Goal: Transaction & Acquisition: Purchase product/service

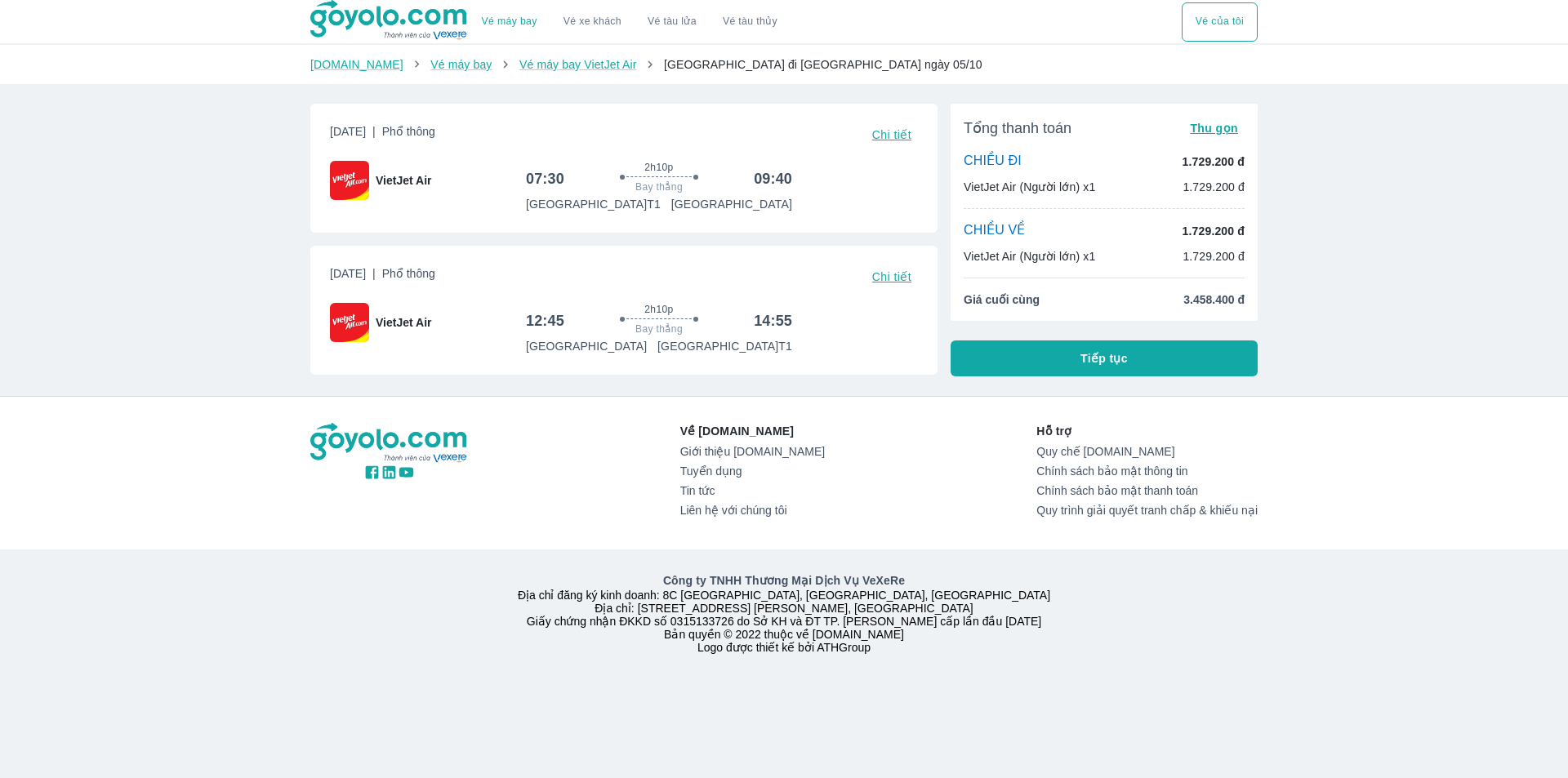
click at [1148, 352] on button "Tiếp tục" at bounding box center [1104, 358] width 307 height 36
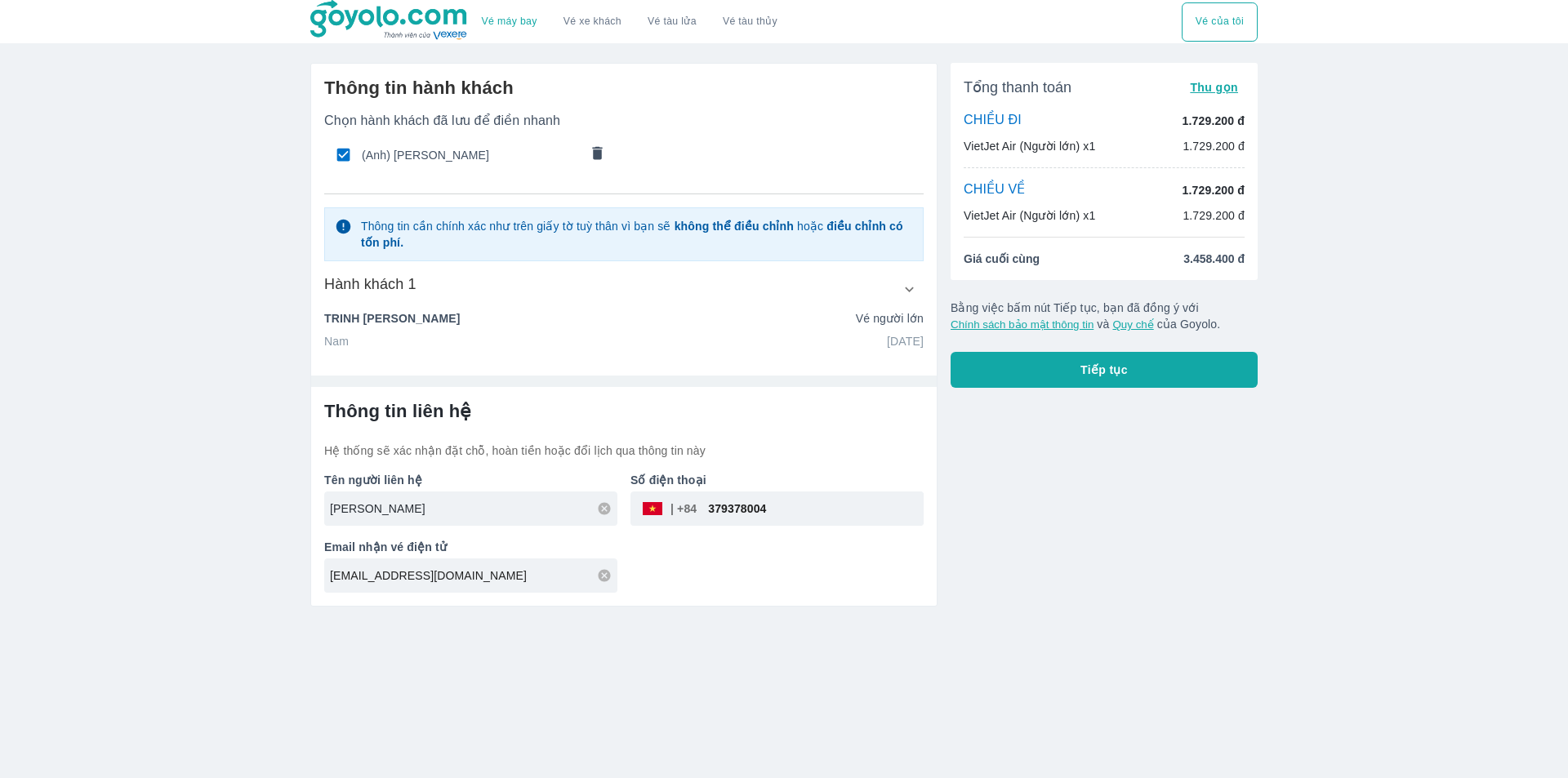
click at [419, 501] on input "[PERSON_NAME]" at bounding box center [474, 508] width 288 height 16
click at [591, 150] on icon "comments" at bounding box center [597, 153] width 17 height 17
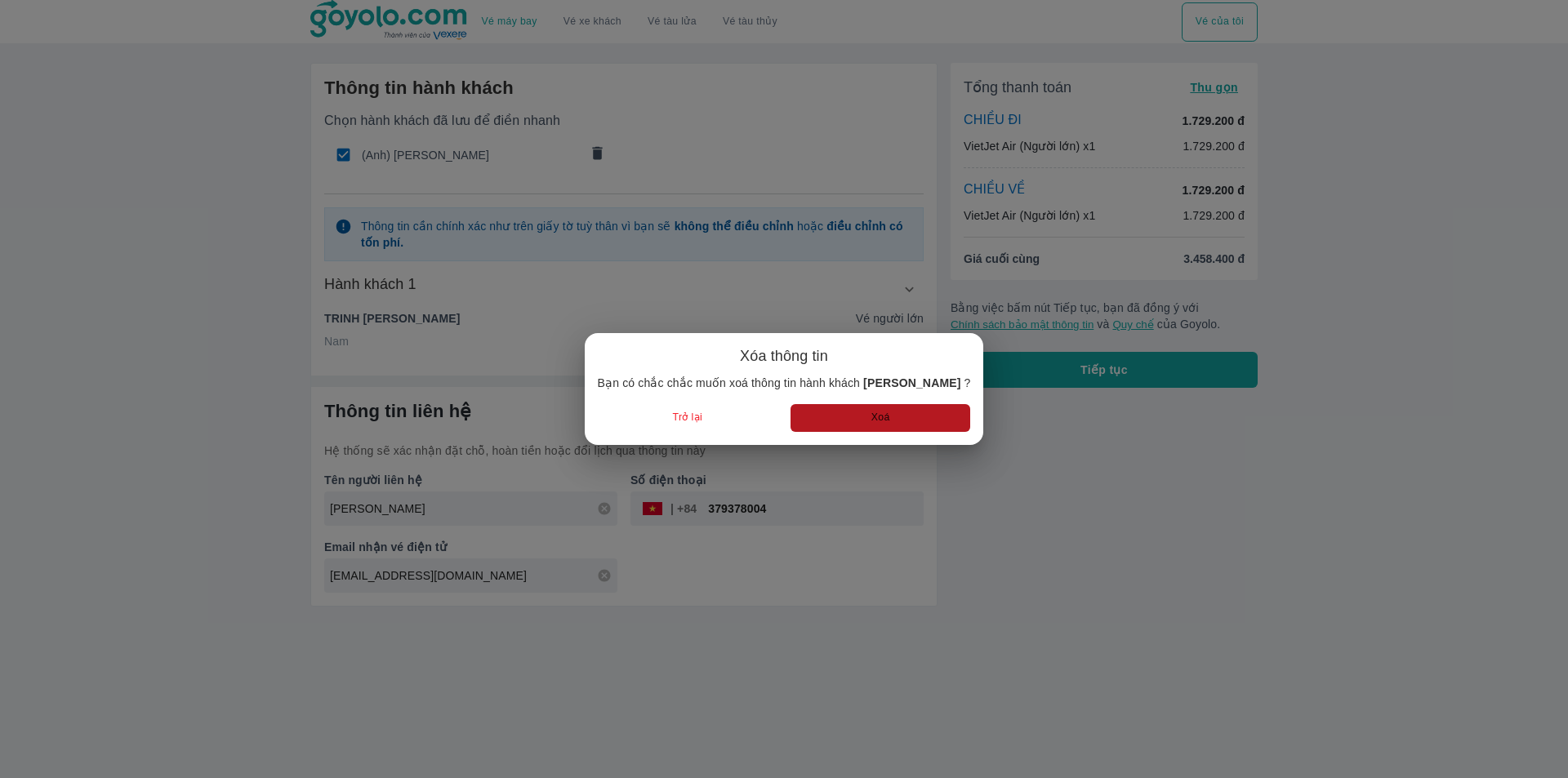
drag, startPoint x: 834, startPoint y: 414, endPoint x: 790, endPoint y: 393, distance: 48.8
click at [832, 414] on button "Xoá" at bounding box center [880, 417] width 179 height 27
radio input "false"
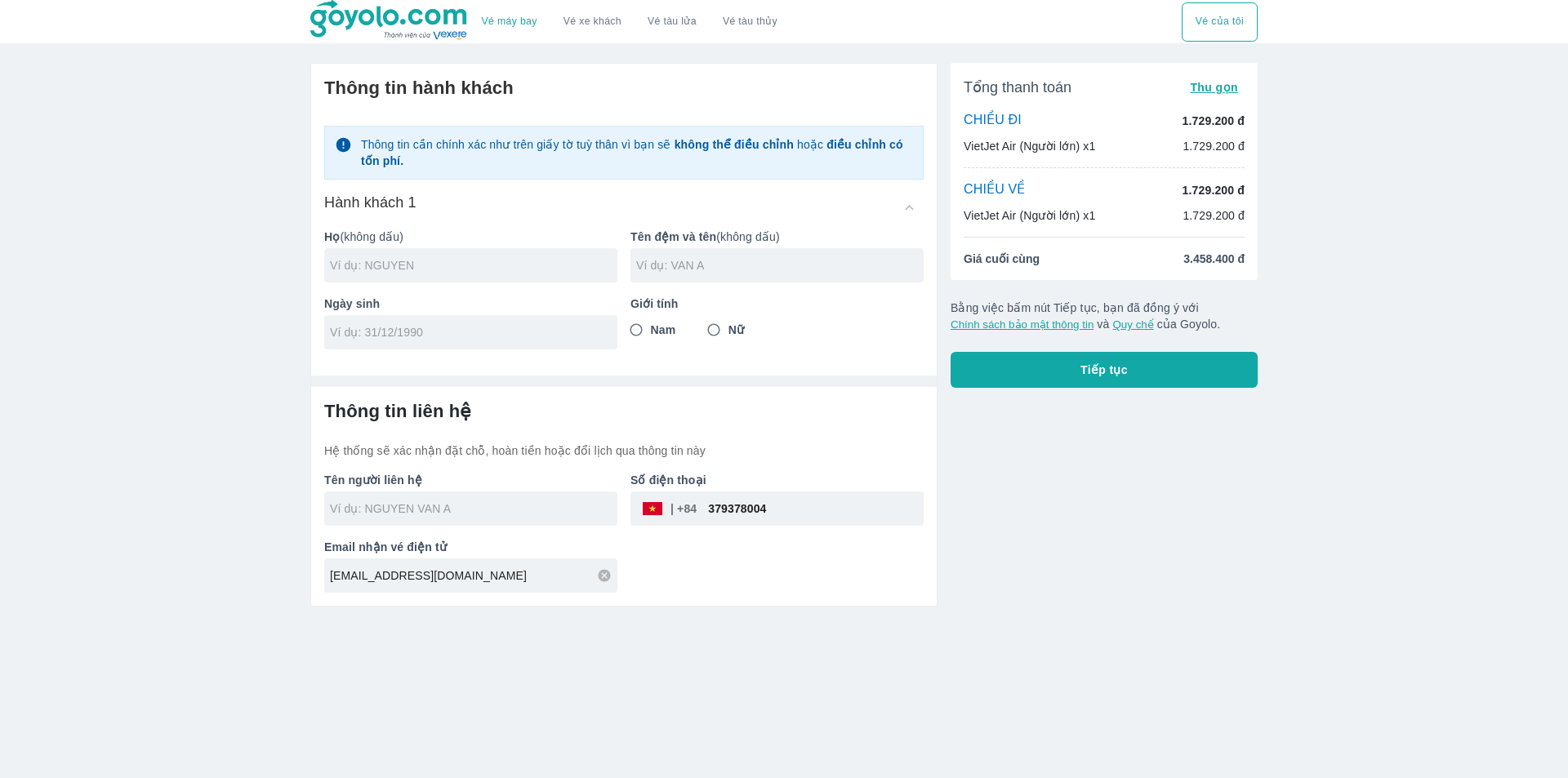
click at [490, 266] on input "text" at bounding box center [474, 265] width 288 height 16
type input "TRINH"
click at [710, 273] on input "text" at bounding box center [780, 265] width 288 height 16
type input "NGOC CAN"
click at [656, 327] on span "Nam" at bounding box center [663, 329] width 25 height 16
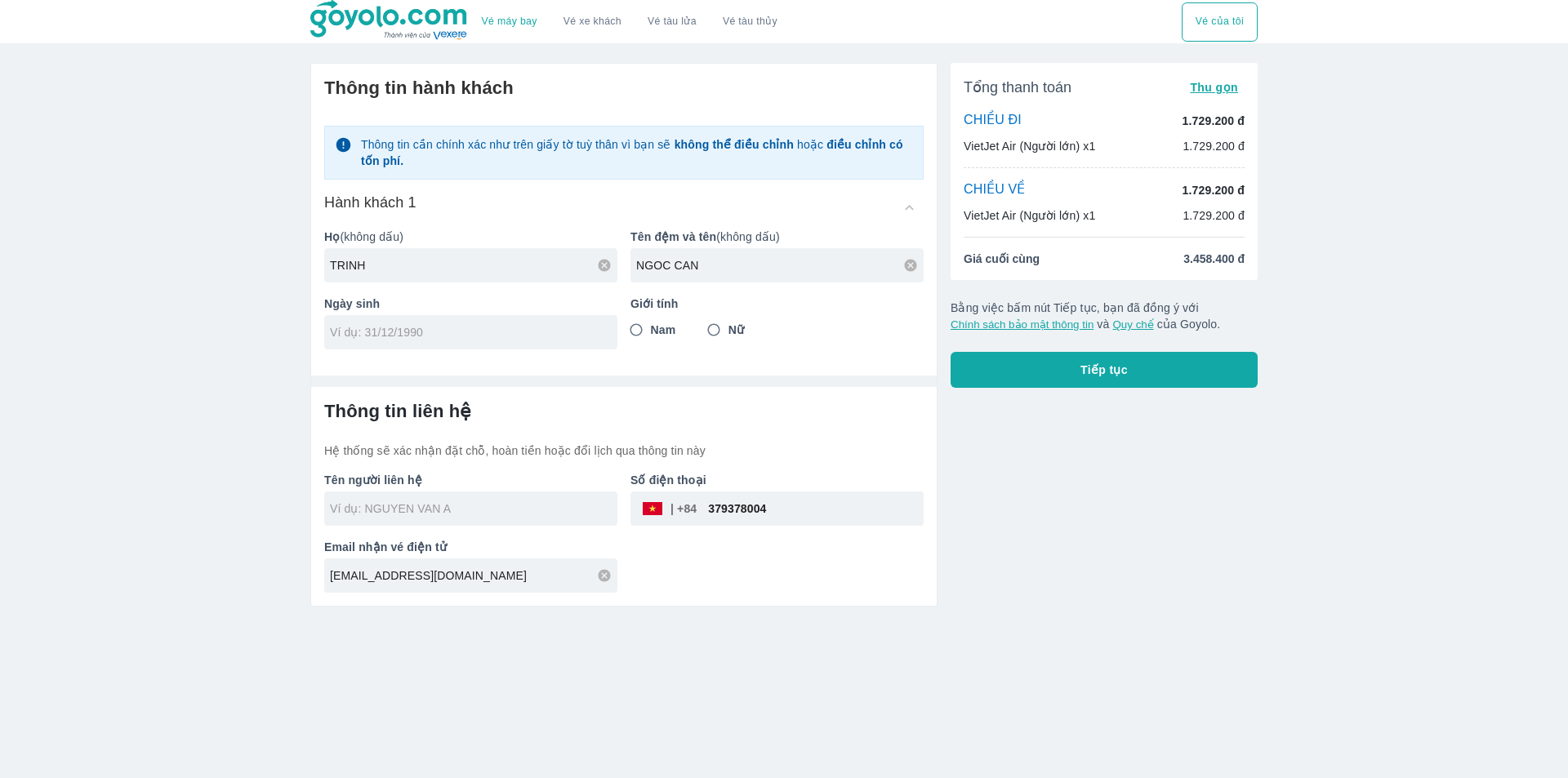
click at [651, 327] on input "Nam" at bounding box center [636, 330] width 29 height 29
radio input "true"
click at [0, 434] on div "Vé máy bay Vé xe khách Vé tàu lửa Vé tàu thủy Vé của tôi Thông tin hành khách T…" at bounding box center [784, 389] width 1568 height 778
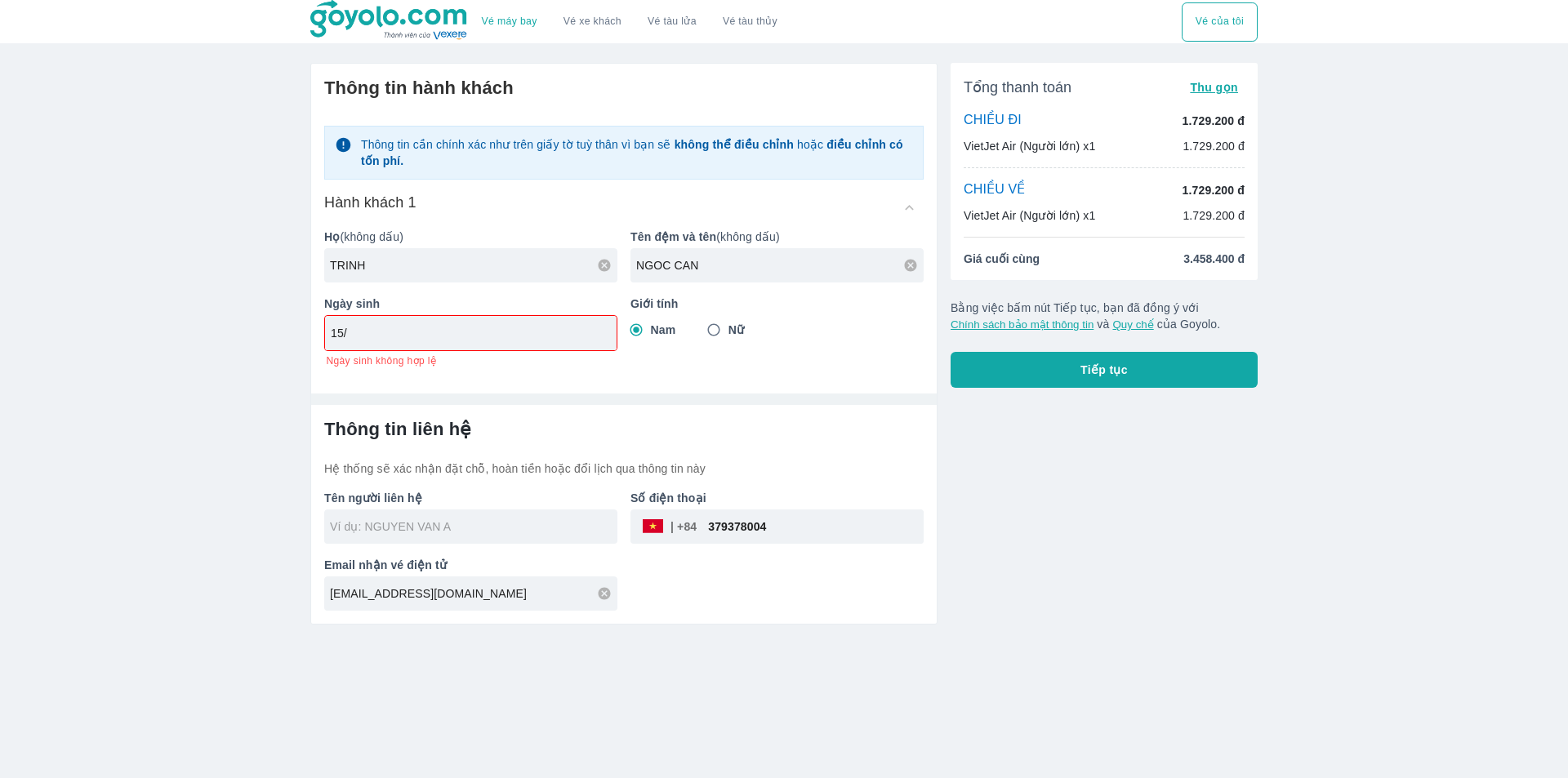
click at [397, 343] on div "15/" at bounding box center [471, 333] width 291 height 34
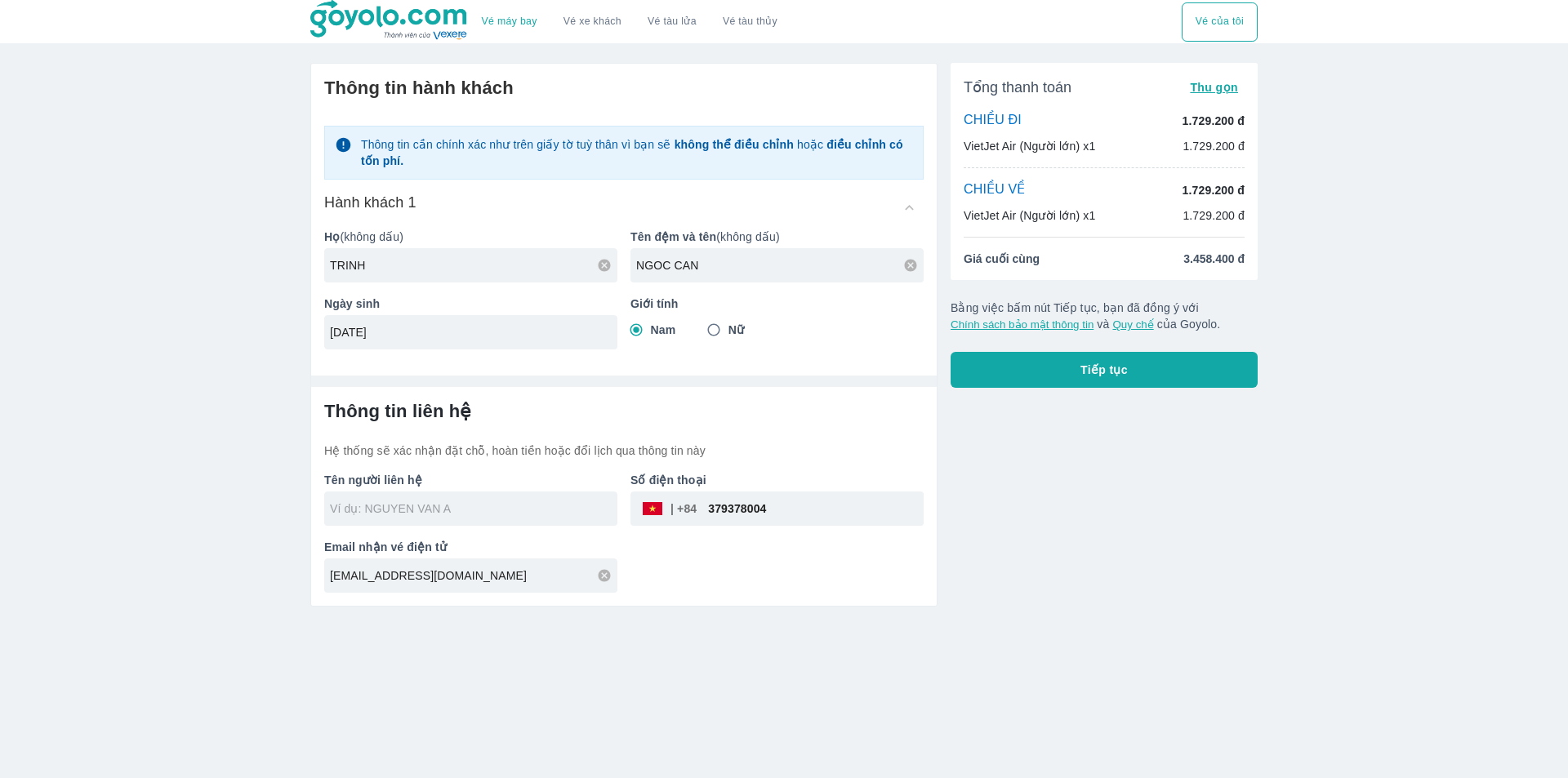
type input "[DATE]"
click at [418, 510] on input "text" at bounding box center [474, 508] width 288 height 16
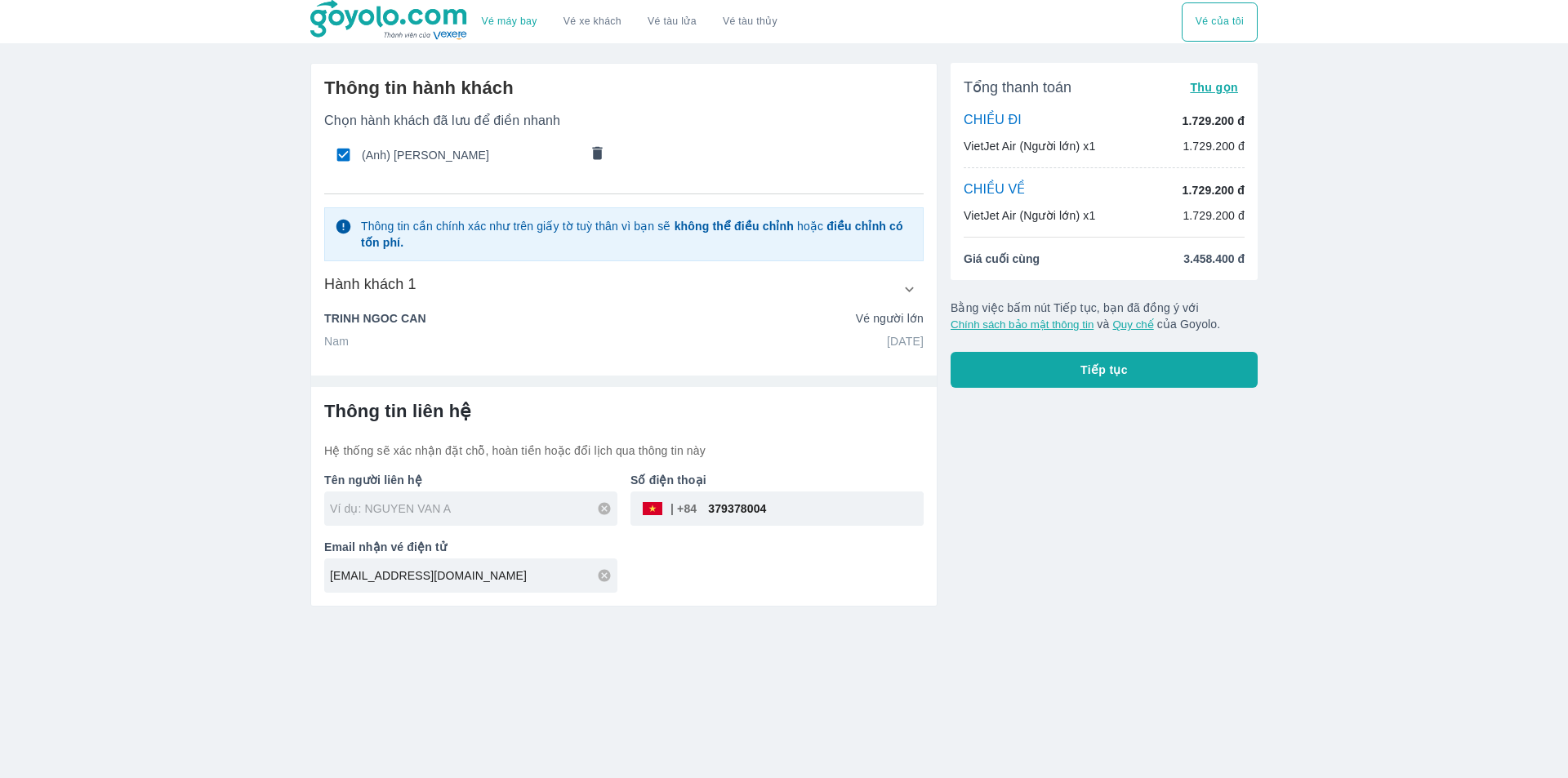
type input "TRINH NGOC CAN"
click at [1174, 368] on button "Tiếp tục" at bounding box center [1104, 370] width 307 height 36
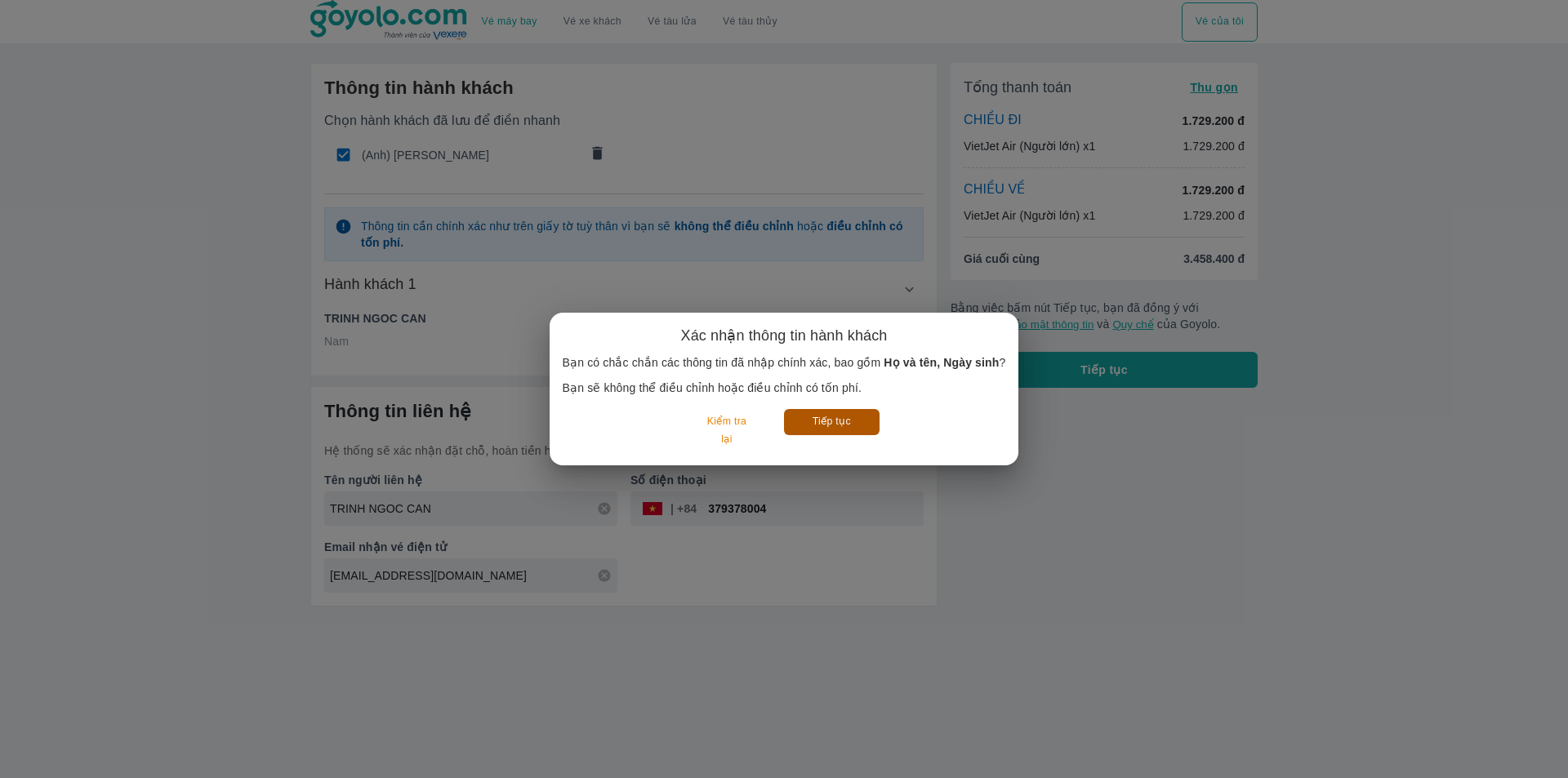
click at [848, 420] on button "Tiếp tục" at bounding box center [832, 421] width 96 height 25
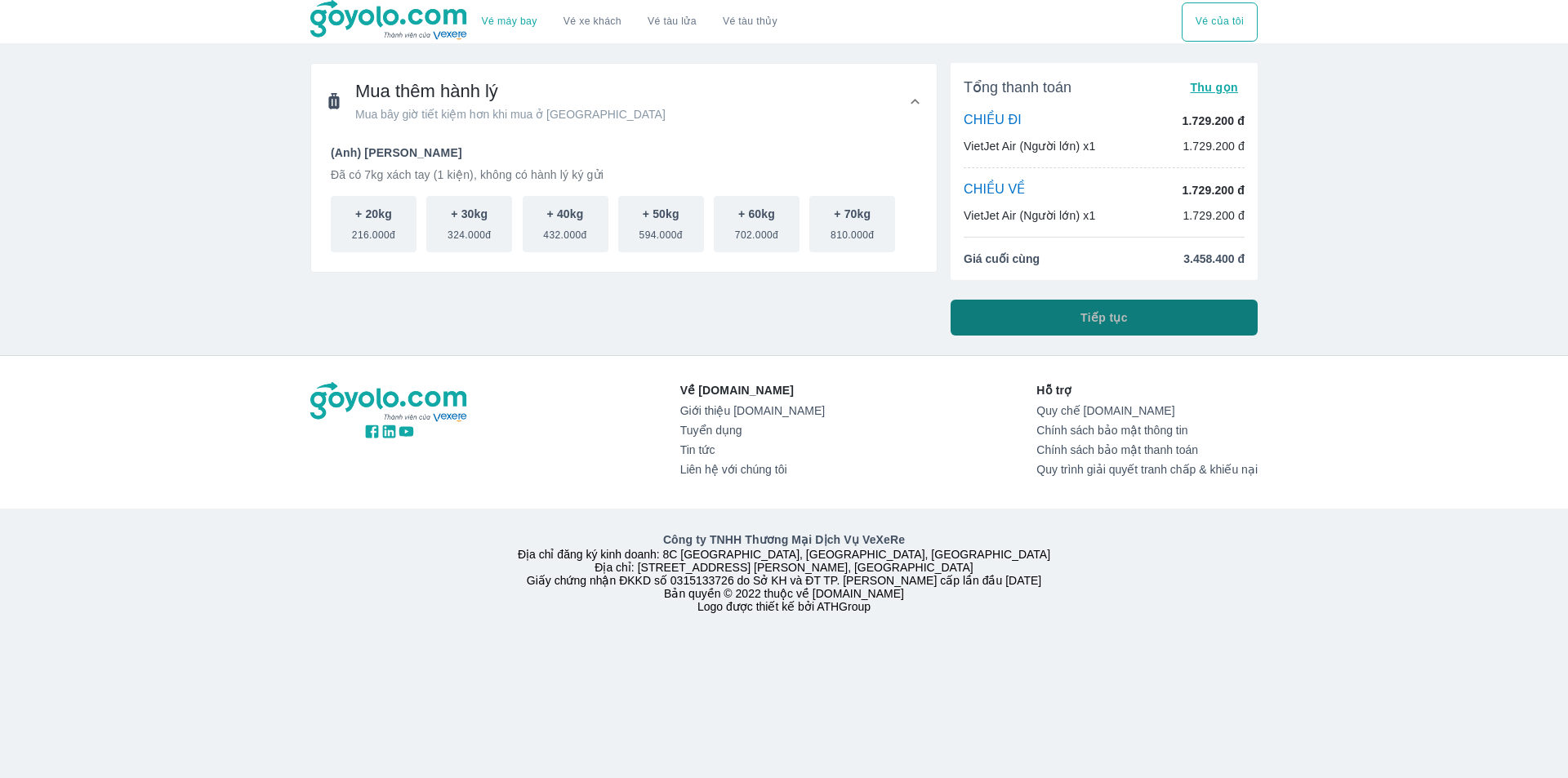
click at [1128, 307] on button "Tiếp tục" at bounding box center [1104, 318] width 307 height 36
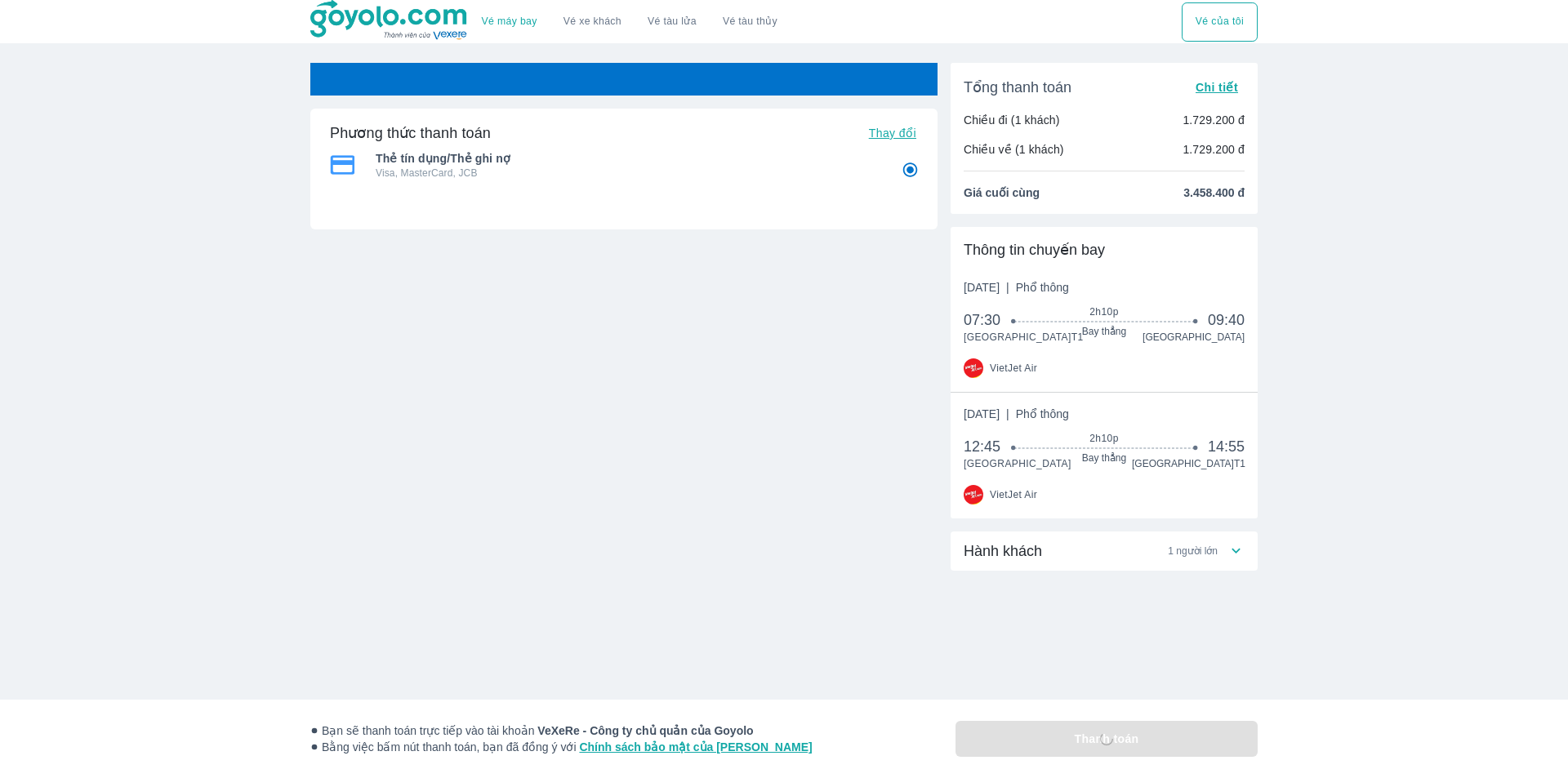
radio input "false"
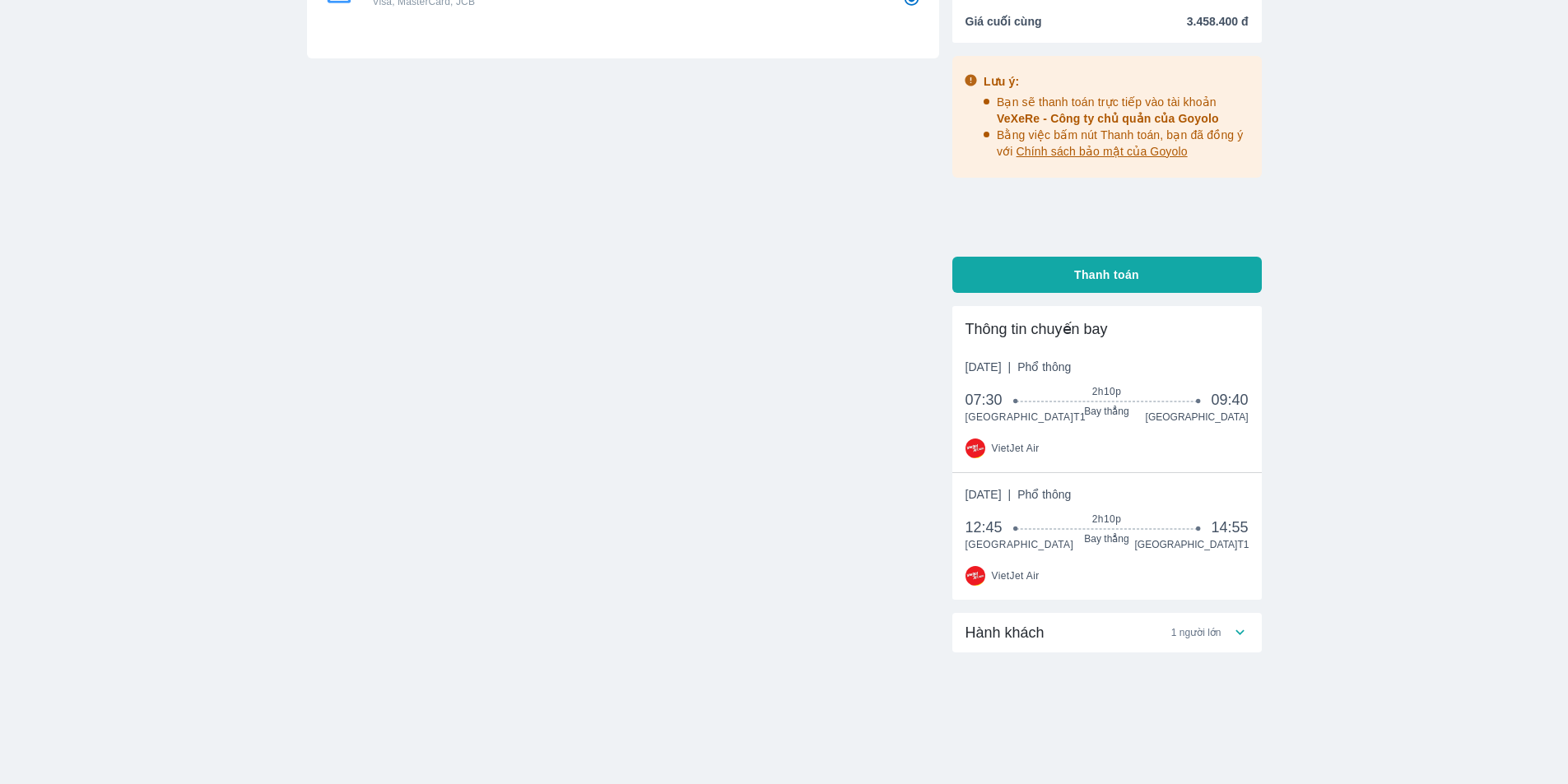
scroll to position [187, 0]
click at [1135, 267] on span "Thanh toán" at bounding box center [1106, 274] width 65 height 16
radio input "false"
